Goal: Find specific page/section

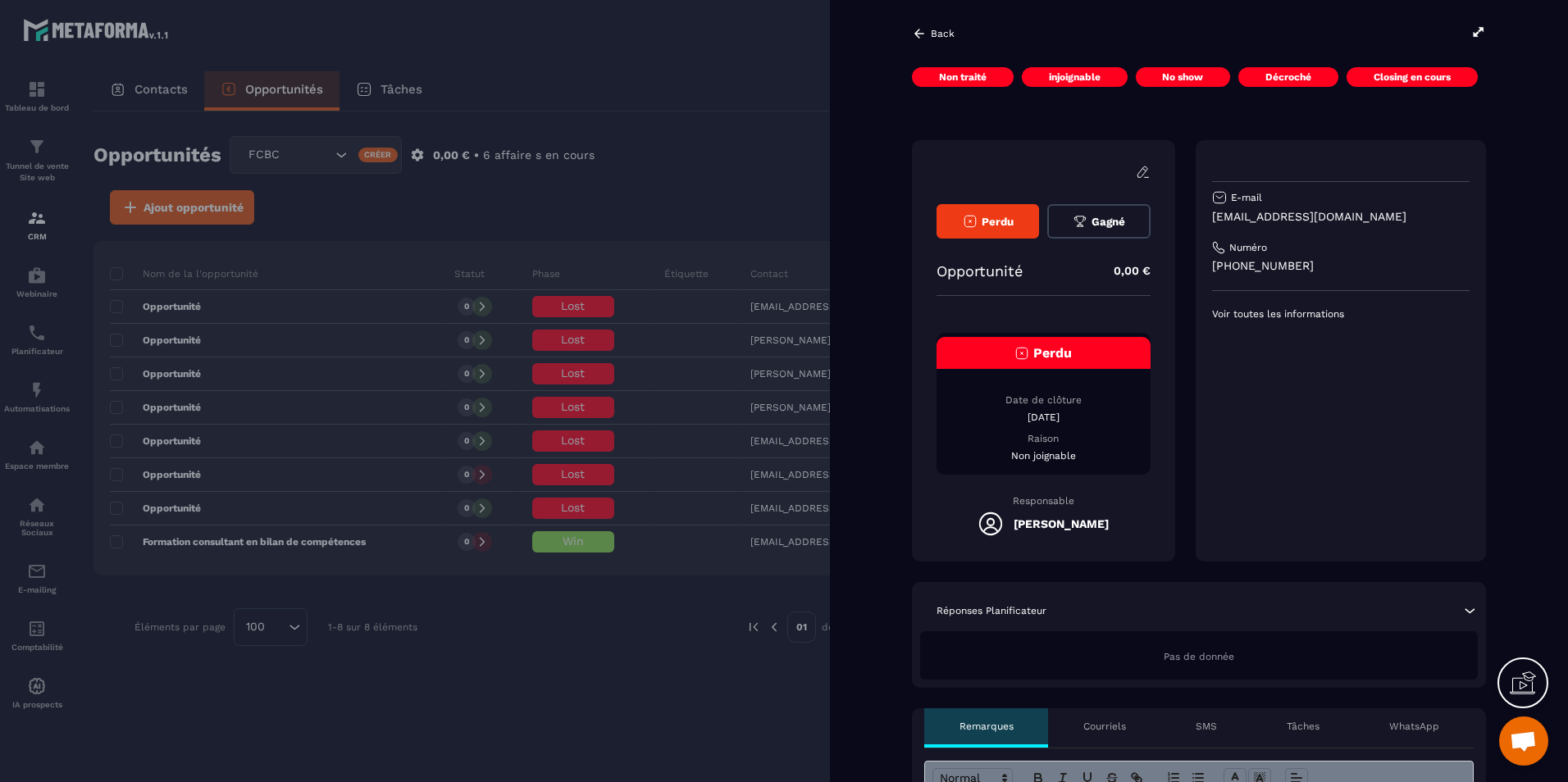
click at [919, 32] on icon at bounding box center [919, 33] width 14 height 14
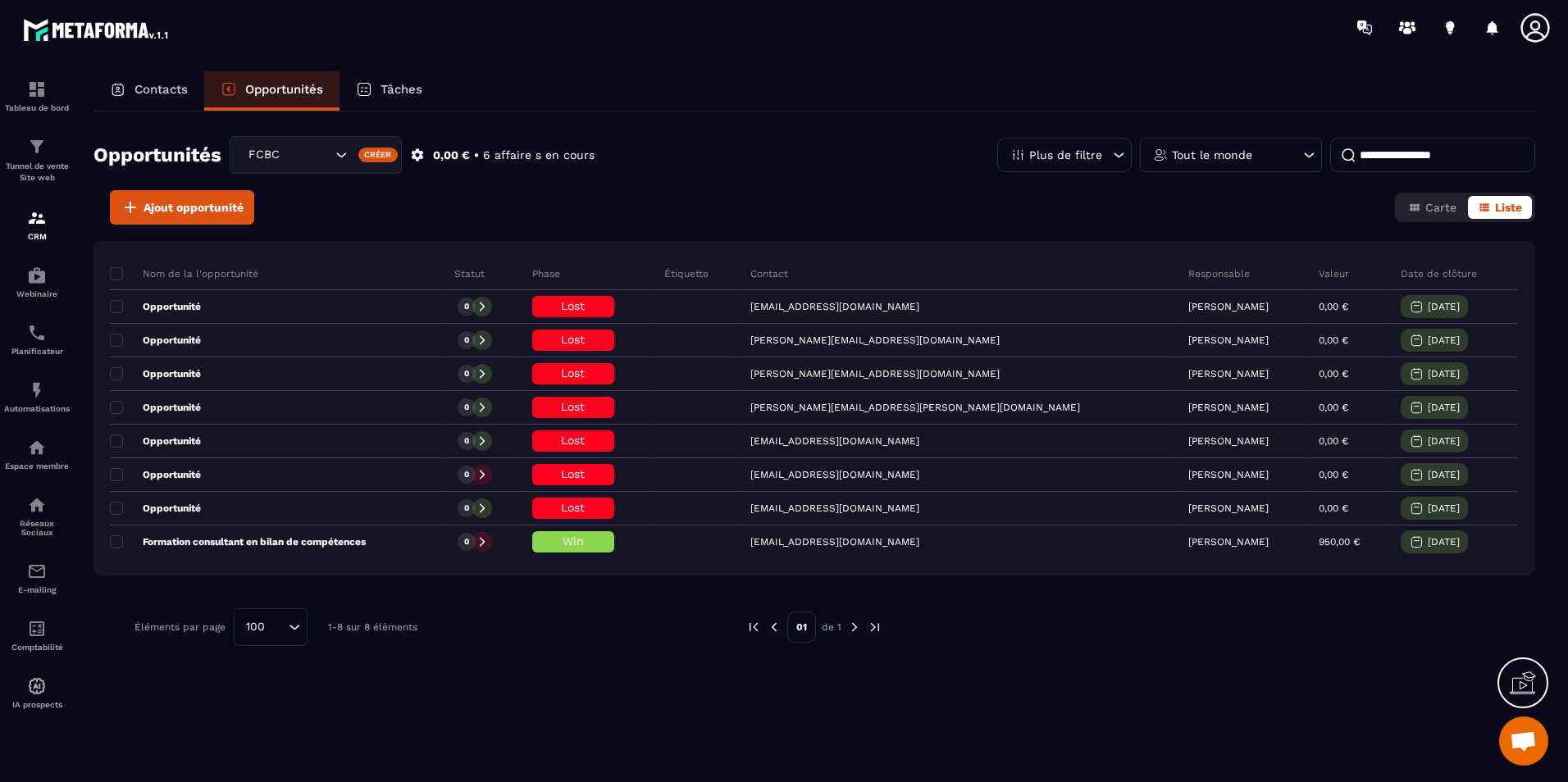
click at [130, 78] on div "Contacts" at bounding box center [149, 91] width 111 height 39
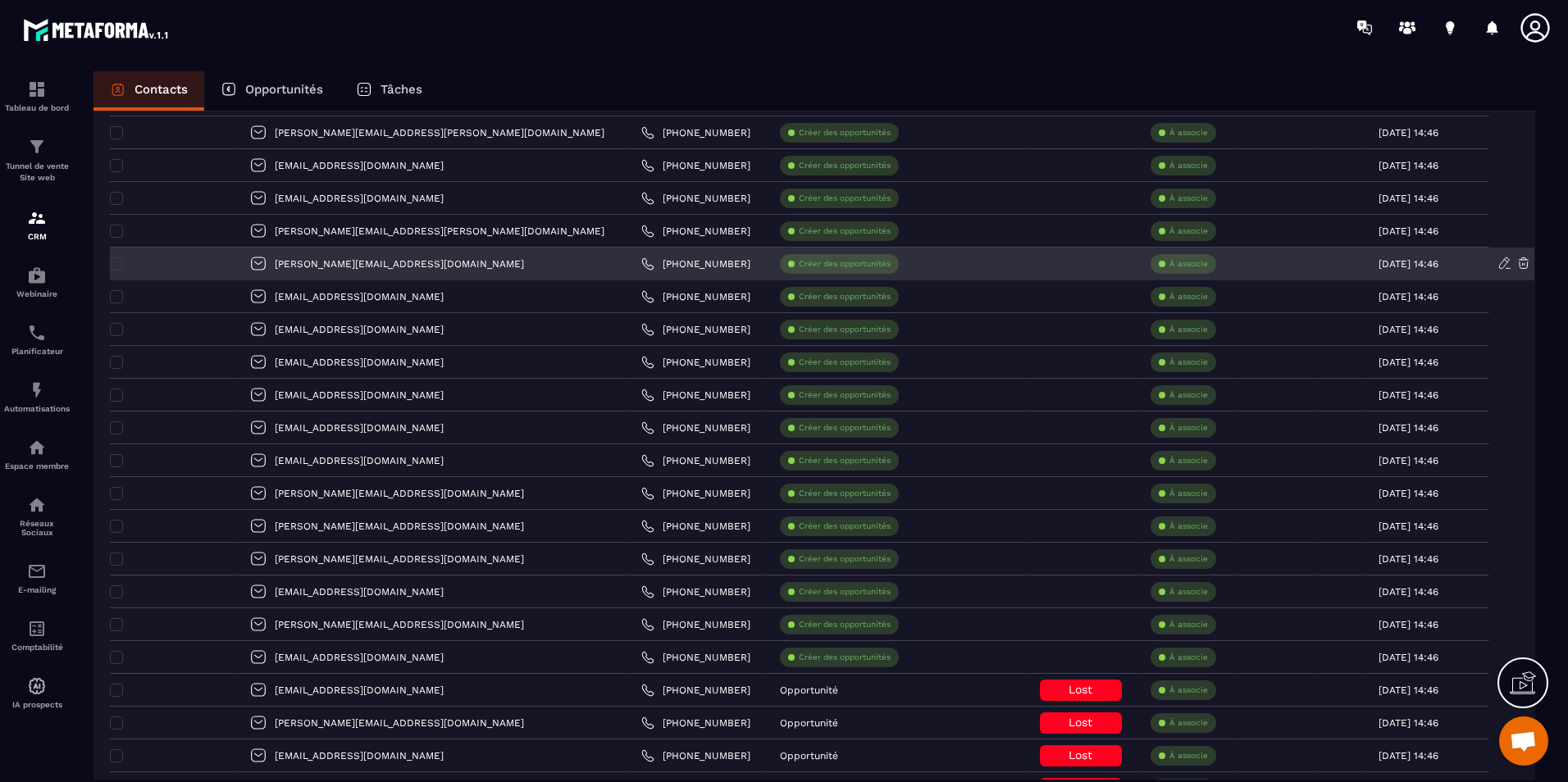
scroll to position [2871, 0]
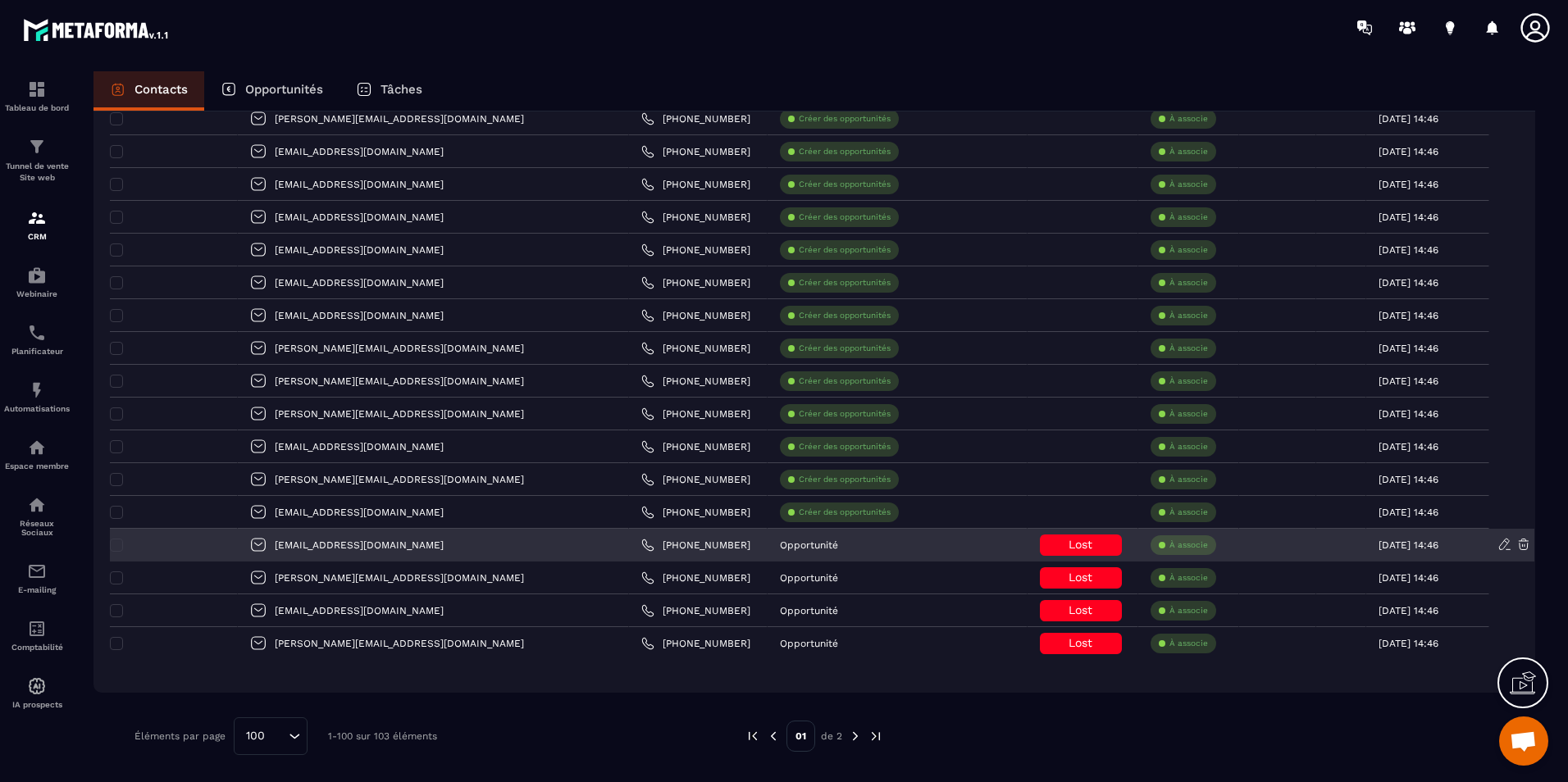
click at [436, 544] on div "[EMAIL_ADDRESS][DOMAIN_NAME]" at bounding box center [433, 545] width 391 height 32
click at [349, 543] on div "[EMAIL_ADDRESS][DOMAIN_NAME]" at bounding box center [433, 545] width 391 height 32
click at [228, 543] on div at bounding box center [174, 545] width 128 height 32
